Goal: Task Accomplishment & Management: Use online tool/utility

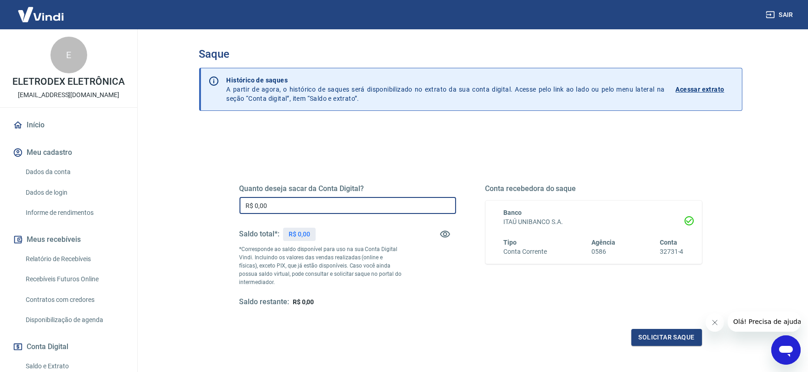
click at [276, 209] on input "R$ 0,00" at bounding box center [347, 205] width 216 height 17
click at [300, 214] on div "Quanto deseja sacar da Conta Digital? R$ 0,00 ​ Saldo total*: R$ 248,22 *Corres…" at bounding box center [347, 245] width 216 height 123
click at [287, 205] on input "R$ 0,00" at bounding box center [347, 205] width 216 height 17
type input "R$ 248,22"
click at [666, 340] on button "Solicitar saque" at bounding box center [666, 337] width 71 height 17
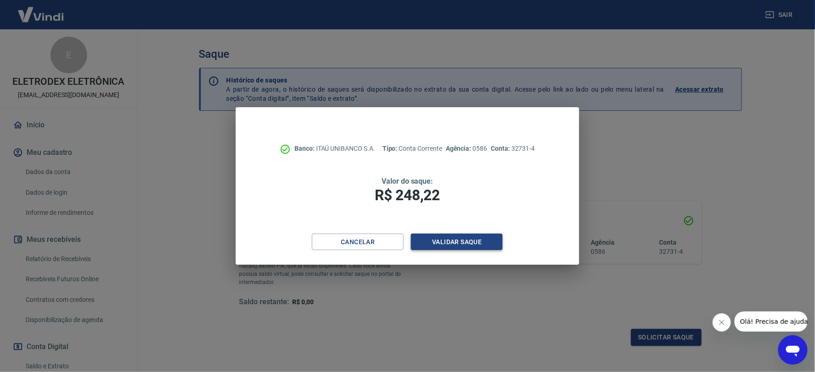
click at [456, 237] on button "Validar saque" at bounding box center [457, 242] width 92 height 17
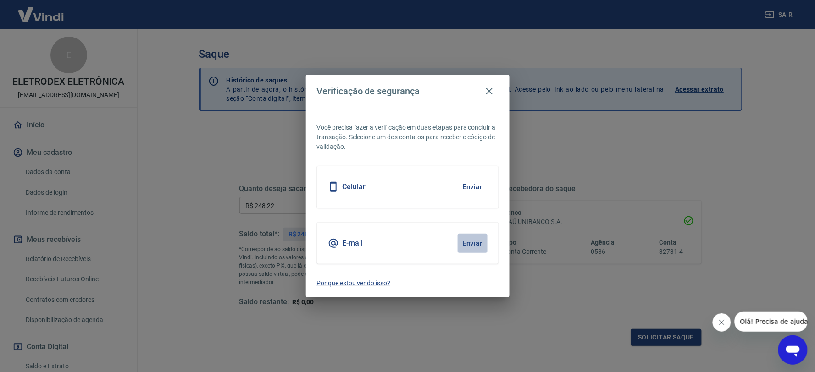
click at [470, 250] on button "Enviar" at bounding box center [473, 243] width 30 height 19
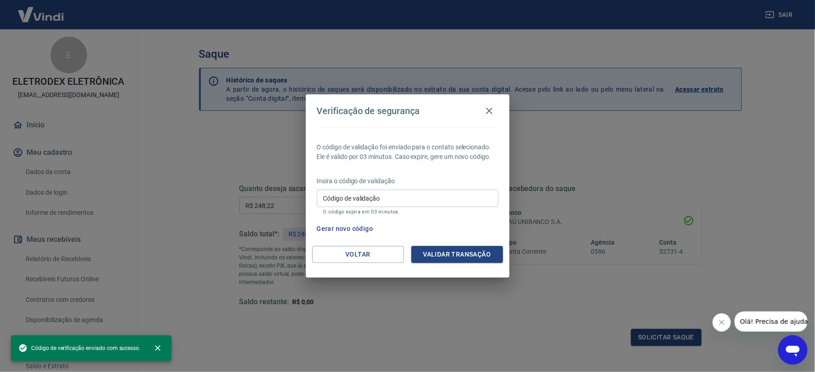
click at [369, 191] on div "Código de validação Código de validação O código expira em 03 minutos." at bounding box center [408, 202] width 182 height 25
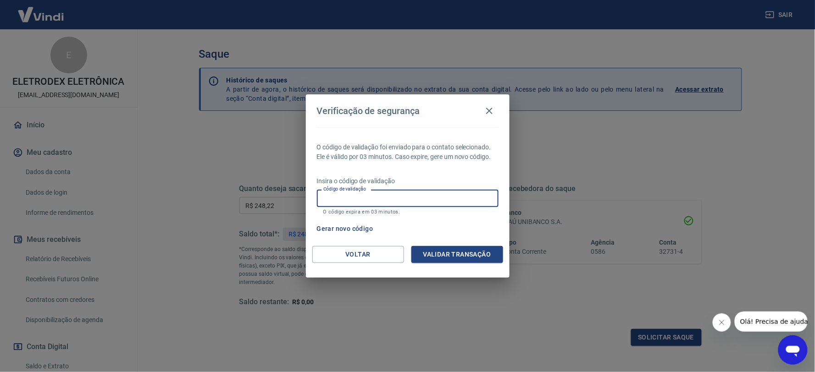
paste input "518645"
type input "518645"
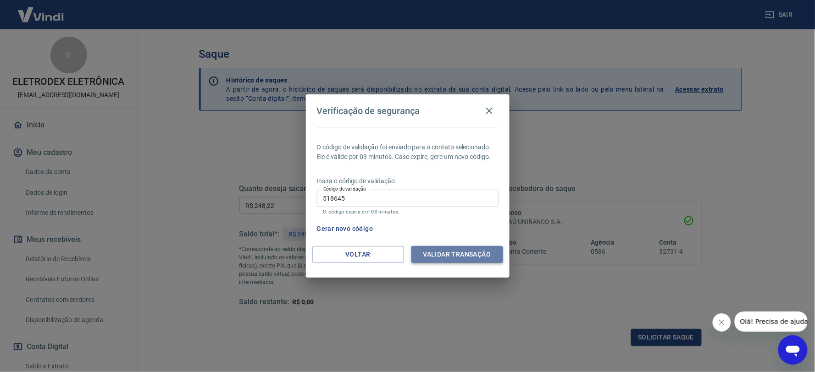
click at [448, 255] on button "Validar transação" at bounding box center [457, 254] width 92 height 17
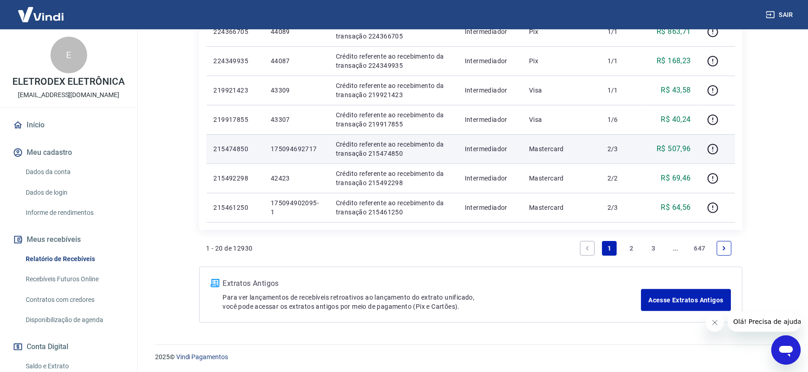
scroll to position [627, 0]
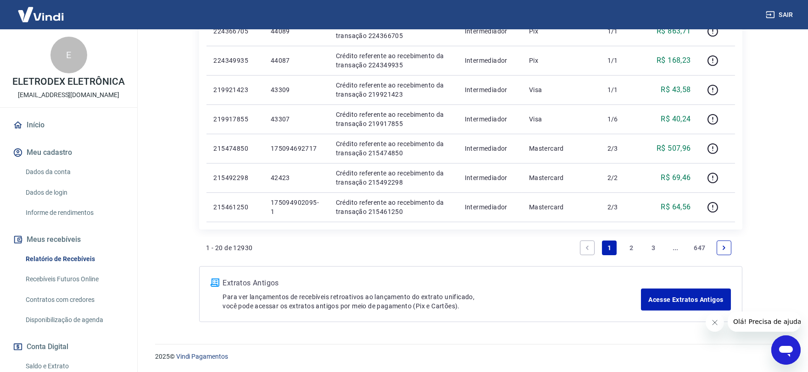
click at [722, 246] on icon "Next page" at bounding box center [723, 248] width 3 height 4
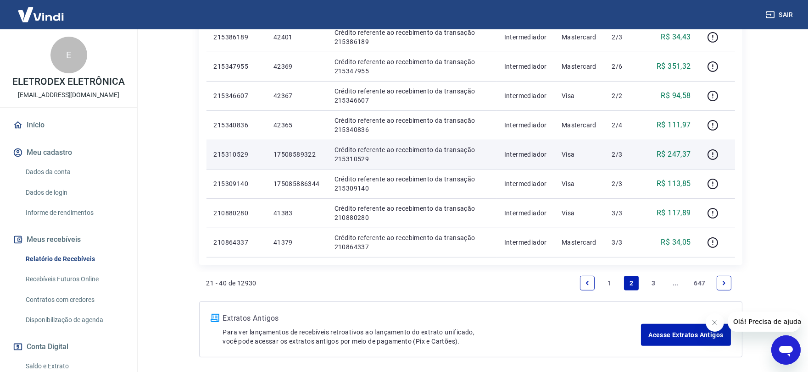
scroll to position [657, 0]
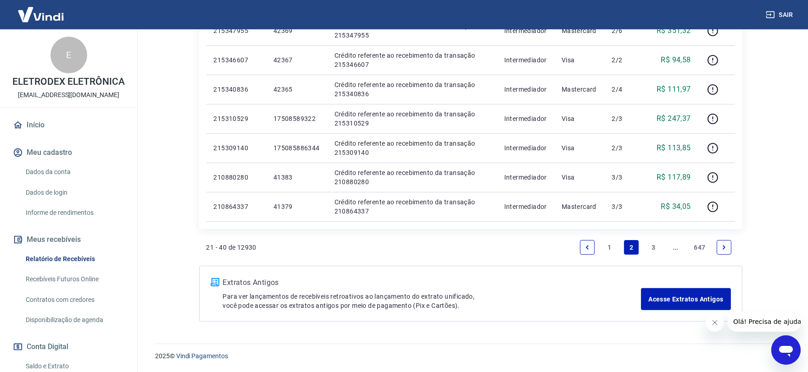
click at [651, 245] on link "3" at bounding box center [653, 247] width 15 height 15
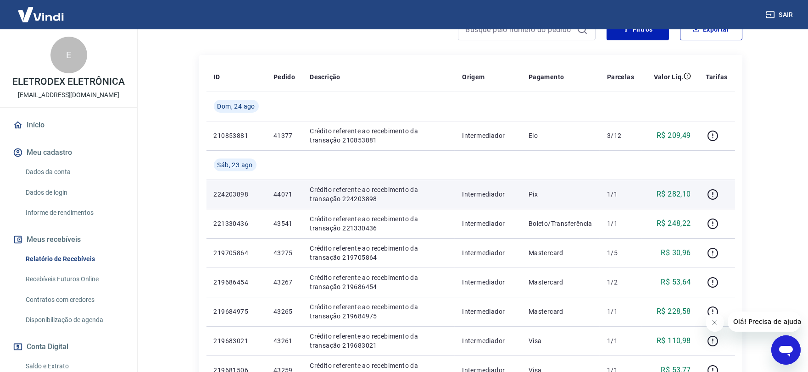
scroll to position [153, 0]
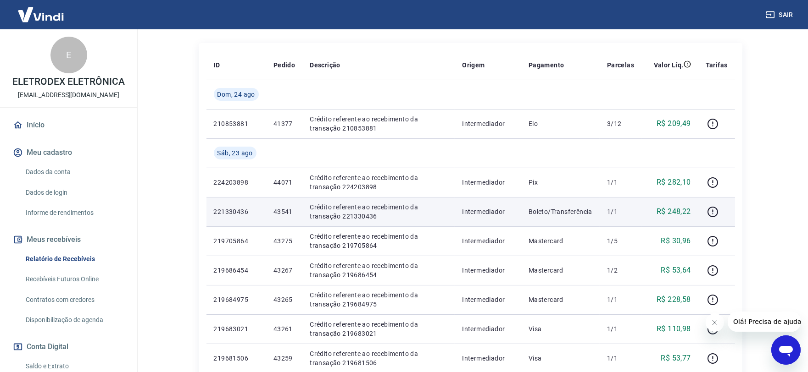
click at [278, 208] on p "43541" at bounding box center [284, 211] width 22 height 9
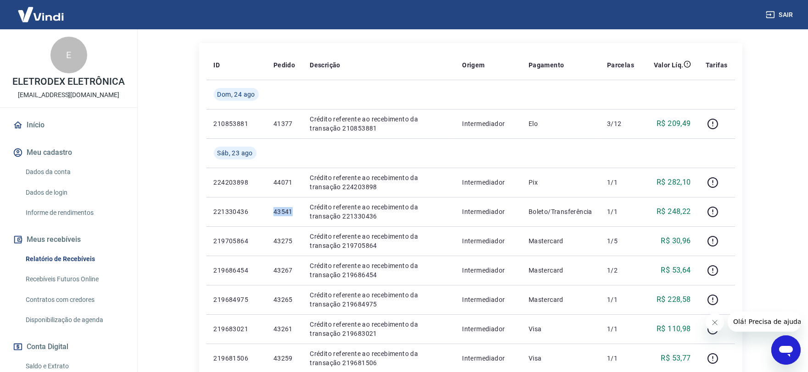
copy p "43541"
